Goal: Transaction & Acquisition: Purchase product/service

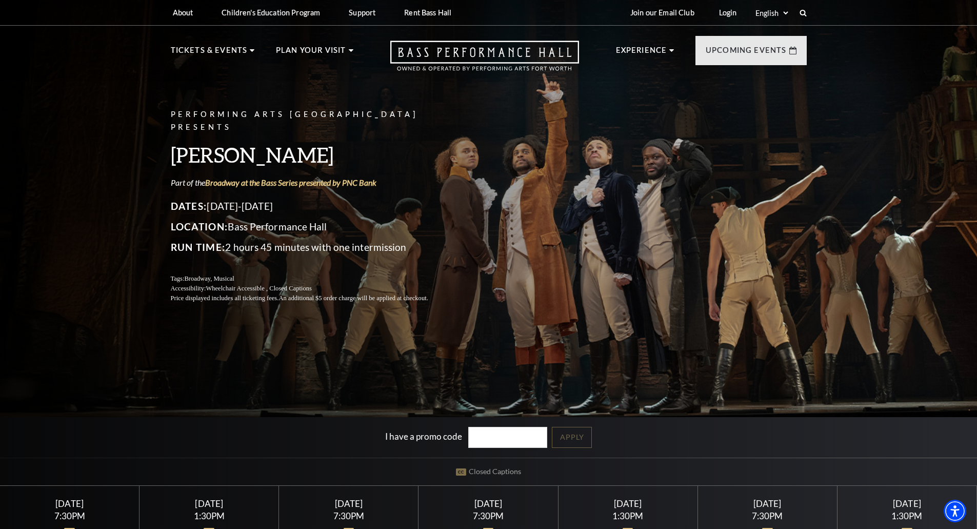
scroll to position [308, 0]
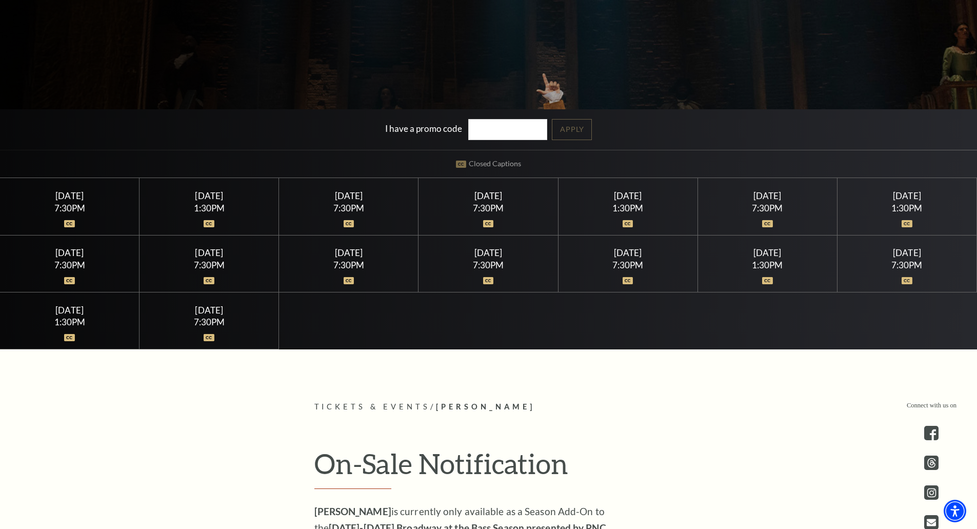
click at [76, 205] on div "7:30PM" at bounding box center [69, 208] width 115 height 9
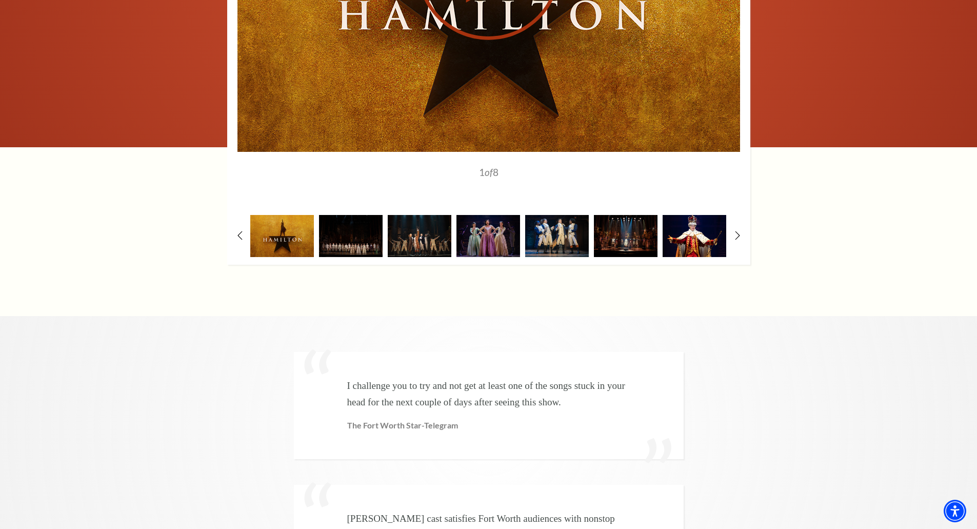
scroll to position [2206, 0]
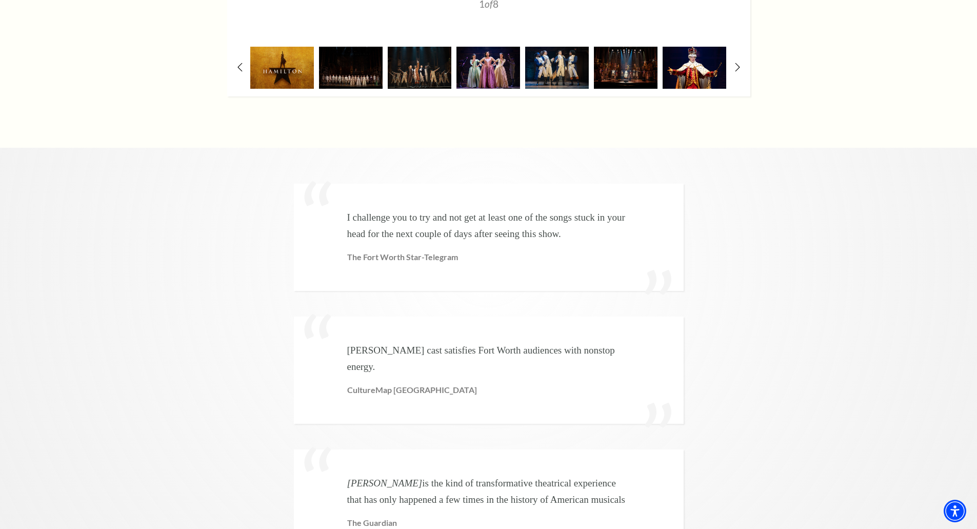
click at [506, 47] on img at bounding box center [489, 68] width 64 height 42
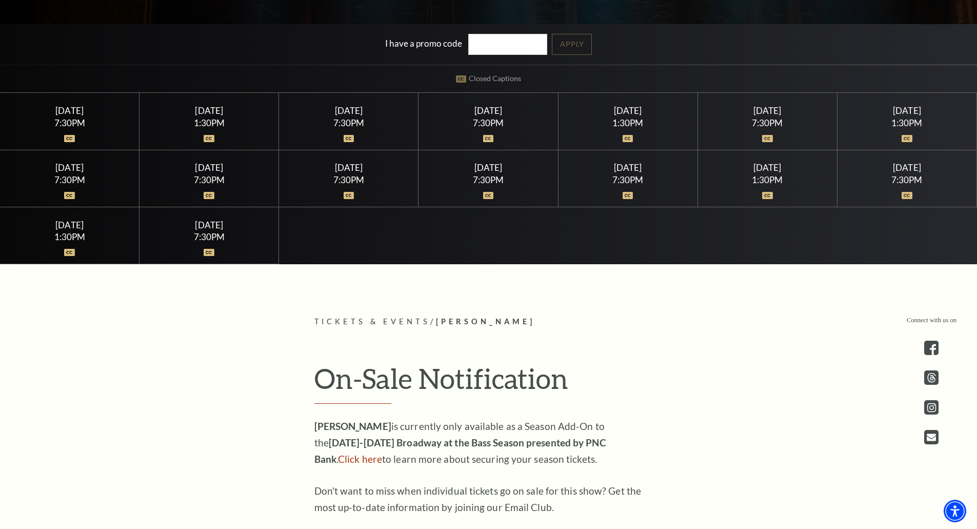
scroll to position [410, 0]
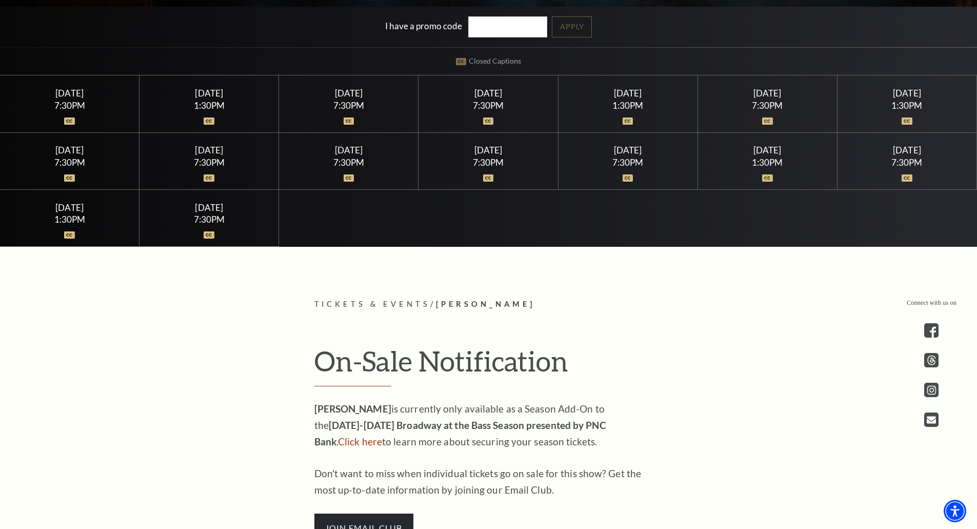
click at [502, 111] on div at bounding box center [488, 115] width 115 height 10
click at [494, 158] on div "7:30PM" at bounding box center [488, 162] width 115 height 9
click at [648, 123] on div "Saturday July 18 1:30PM" at bounding box center [629, 103] width 140 height 57
drag, startPoint x: 822, startPoint y: 50, endPoint x: 879, endPoint y: 86, distance: 67.3
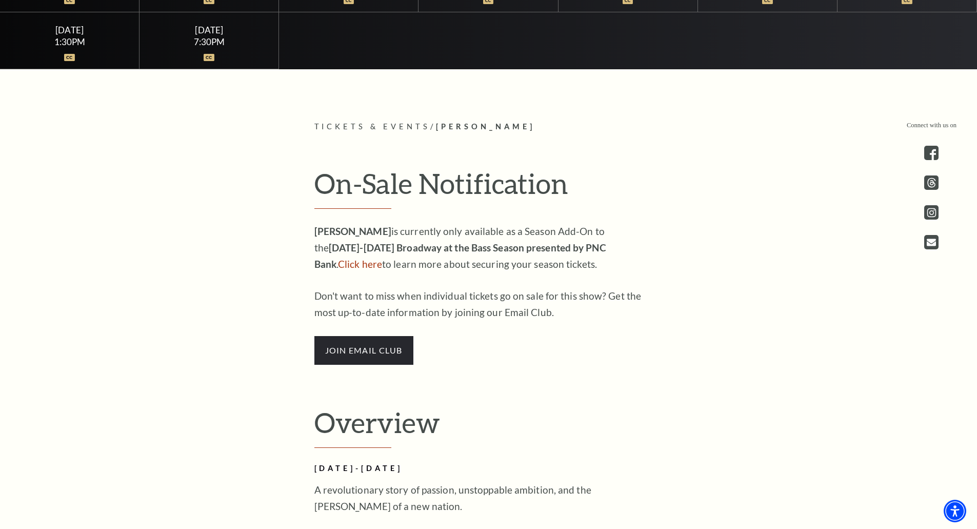
scroll to position [718, 0]
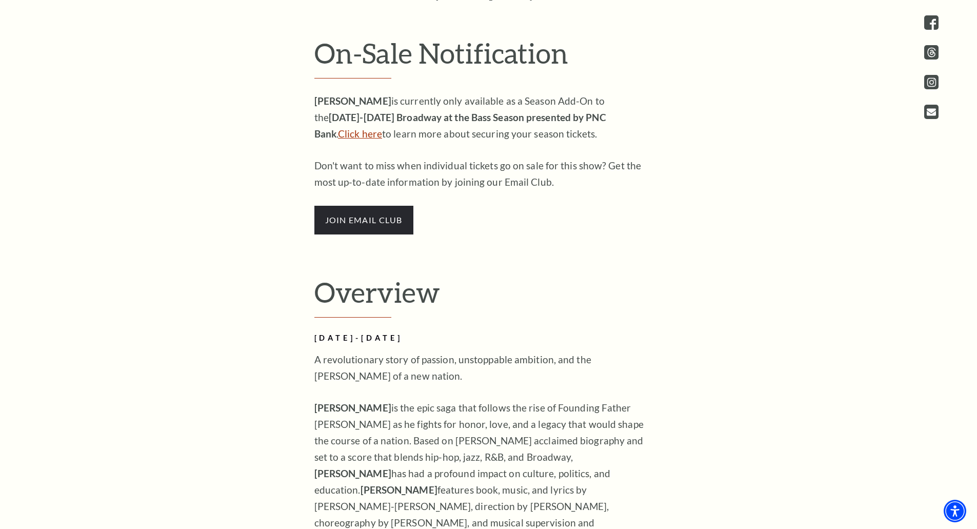
click at [382, 128] on link "Click here" at bounding box center [360, 134] width 44 height 12
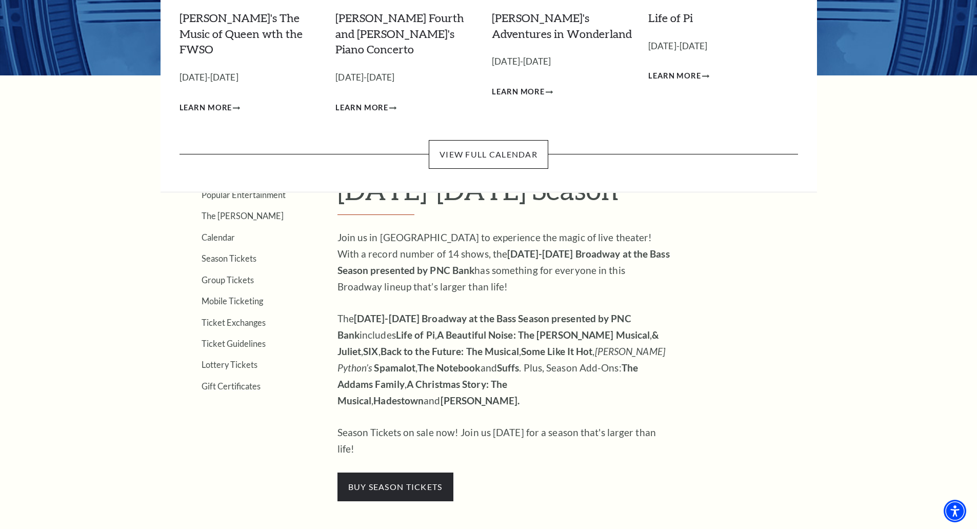
scroll to position [205, 0]
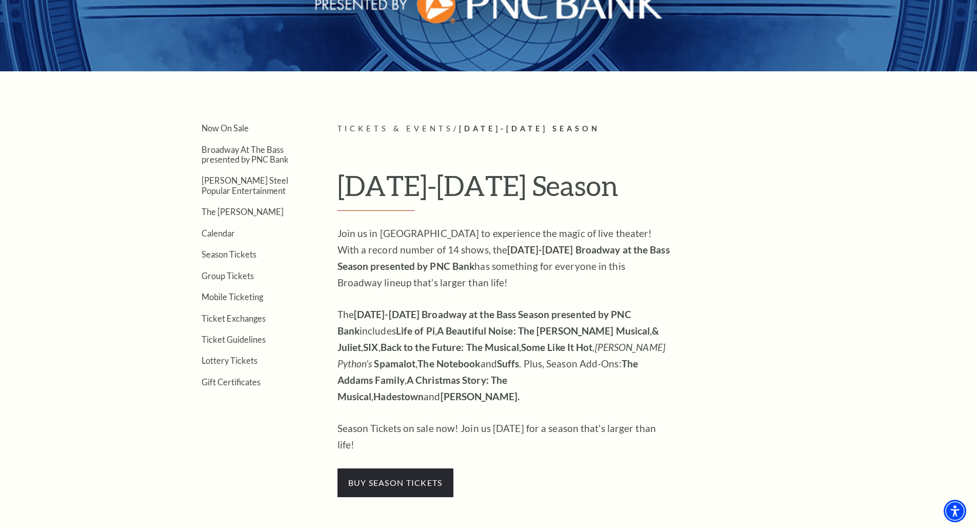
click at [405, 433] on div "Join us in [GEOGRAPHIC_DATA] to experience the magic of live theater! With a re…" at bounding box center [505, 361] width 334 height 272
click at [402, 468] on span "buy season tickets" at bounding box center [396, 482] width 116 height 29
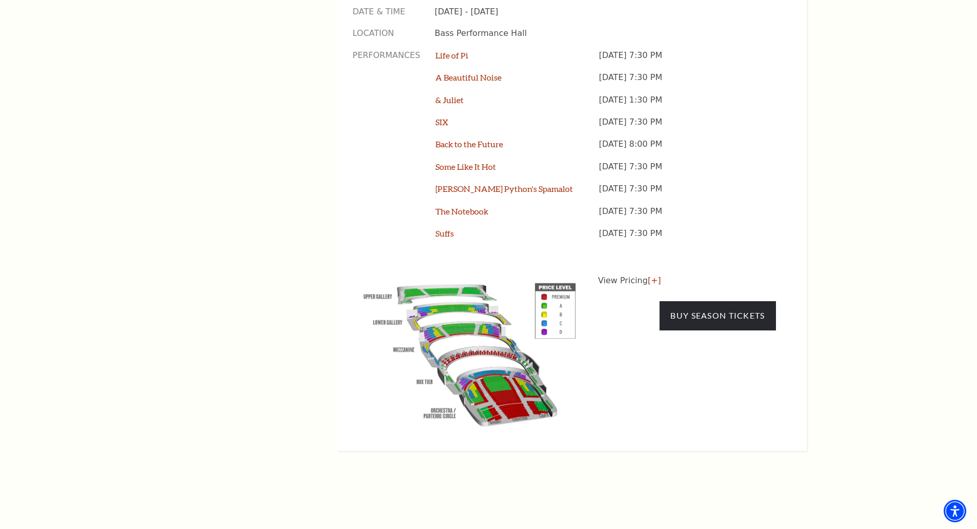
scroll to position [667, 0]
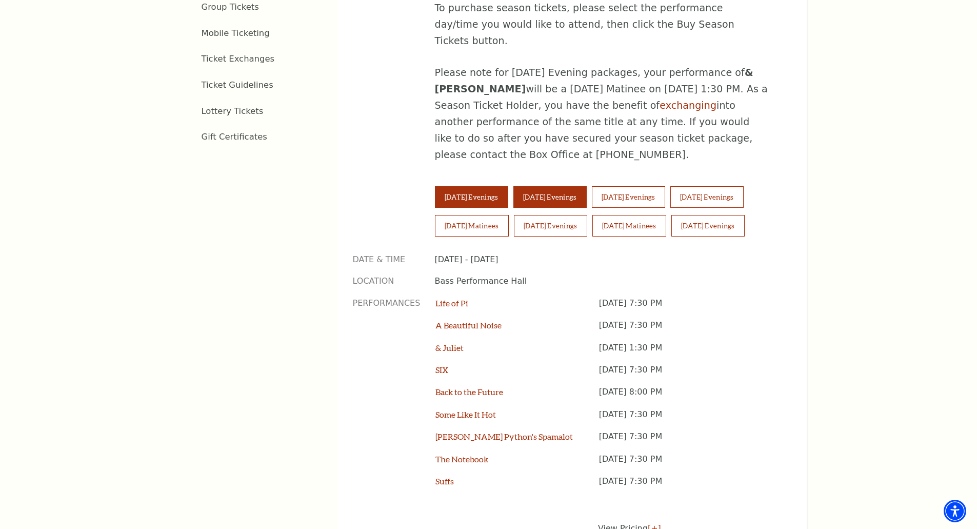
click at [585, 186] on button "Wednesday Evenings" at bounding box center [550, 197] width 73 height 22
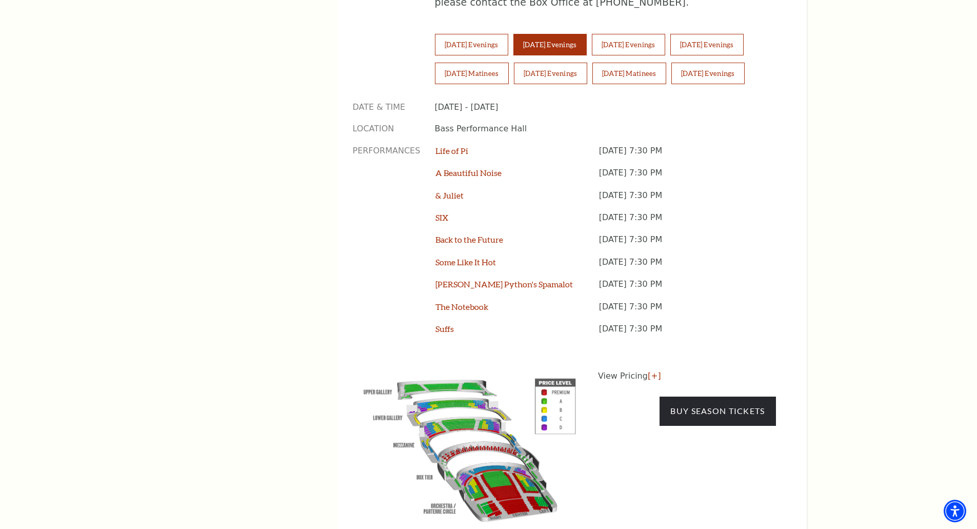
scroll to position [924, 0]
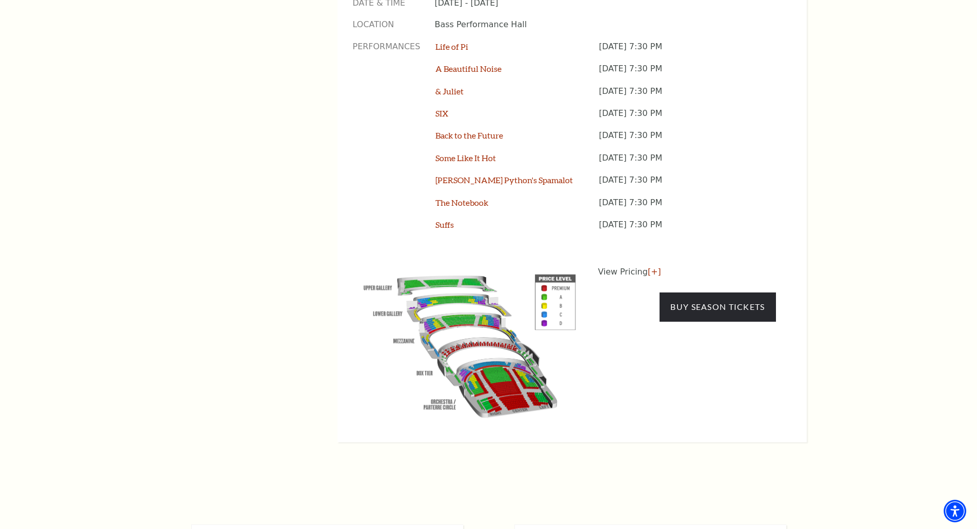
click at [720, 266] on div "View Pricing [+] Buy Season Tickets" at bounding box center [687, 344] width 178 height 156
click at [717, 292] on link "Buy Season Tickets" at bounding box center [718, 306] width 116 height 29
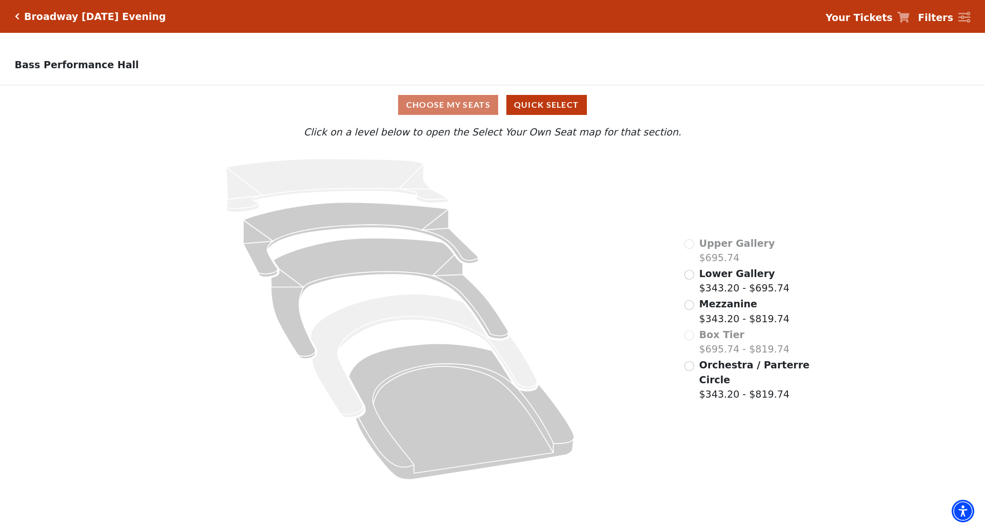
click at [724, 376] on label "Orchestra / Parterre Circle $343.20 - $819.74" at bounding box center [755, 380] width 112 height 44
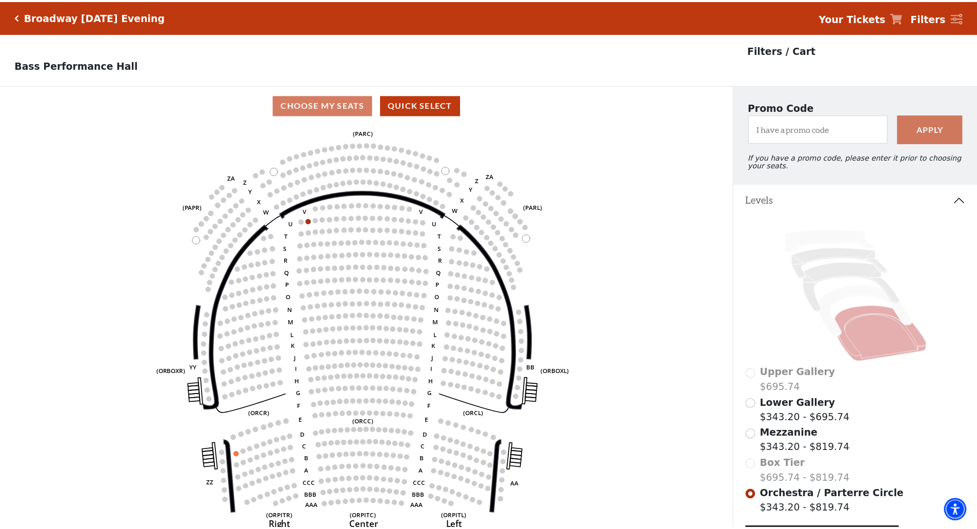
scroll to position [48, 0]
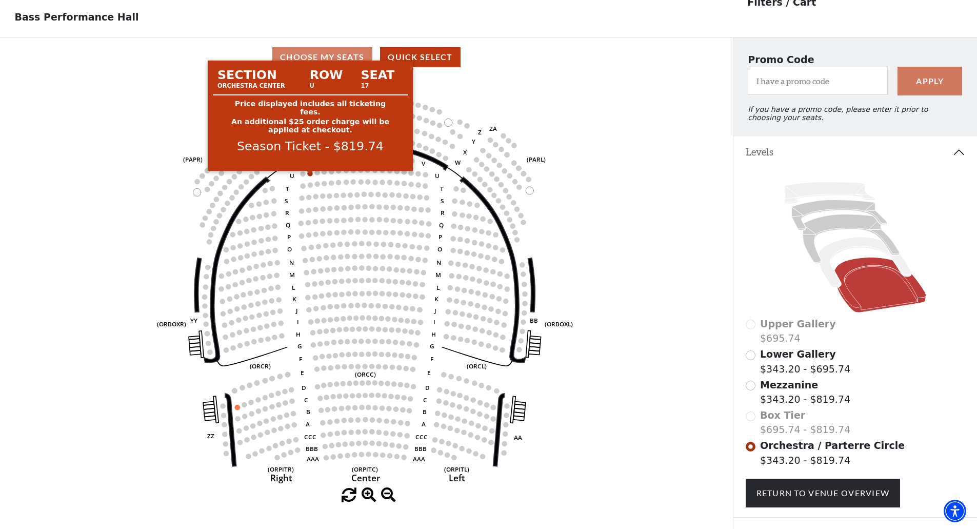
click at [312, 176] on circle at bounding box center [310, 173] width 5 height 5
